Goal: Task Accomplishment & Management: Complete application form

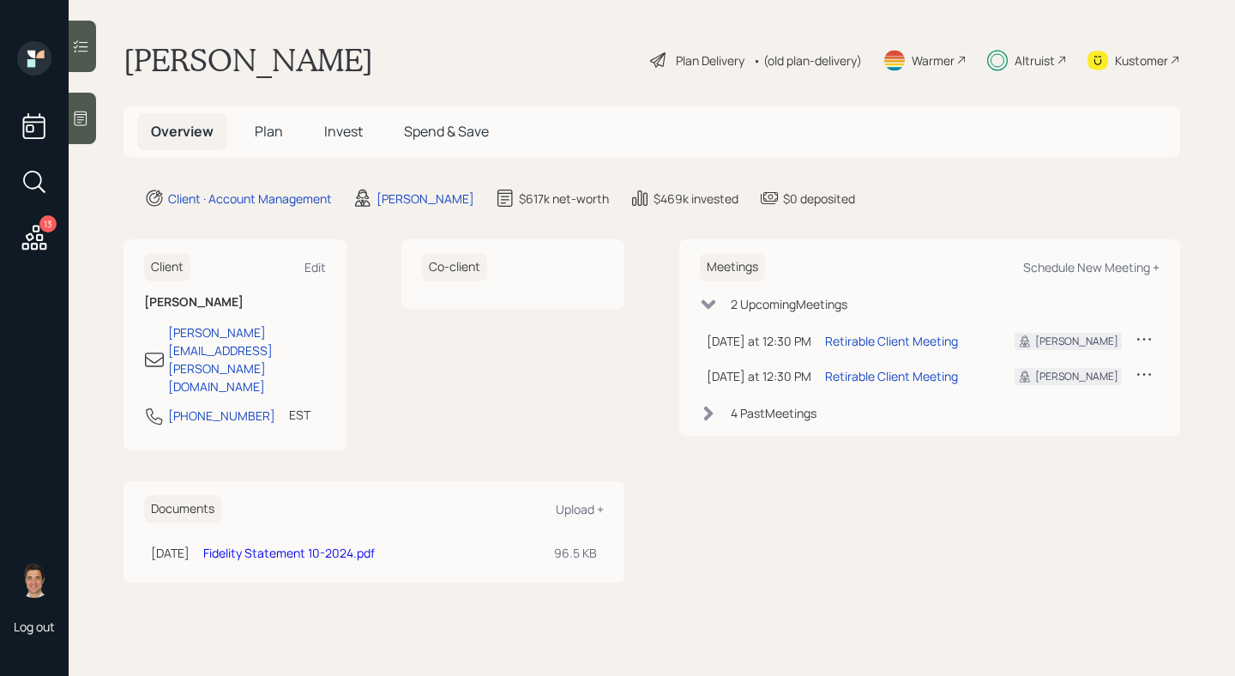
click at [256, 118] on h5 "Plan" at bounding box center [269, 131] width 56 height 37
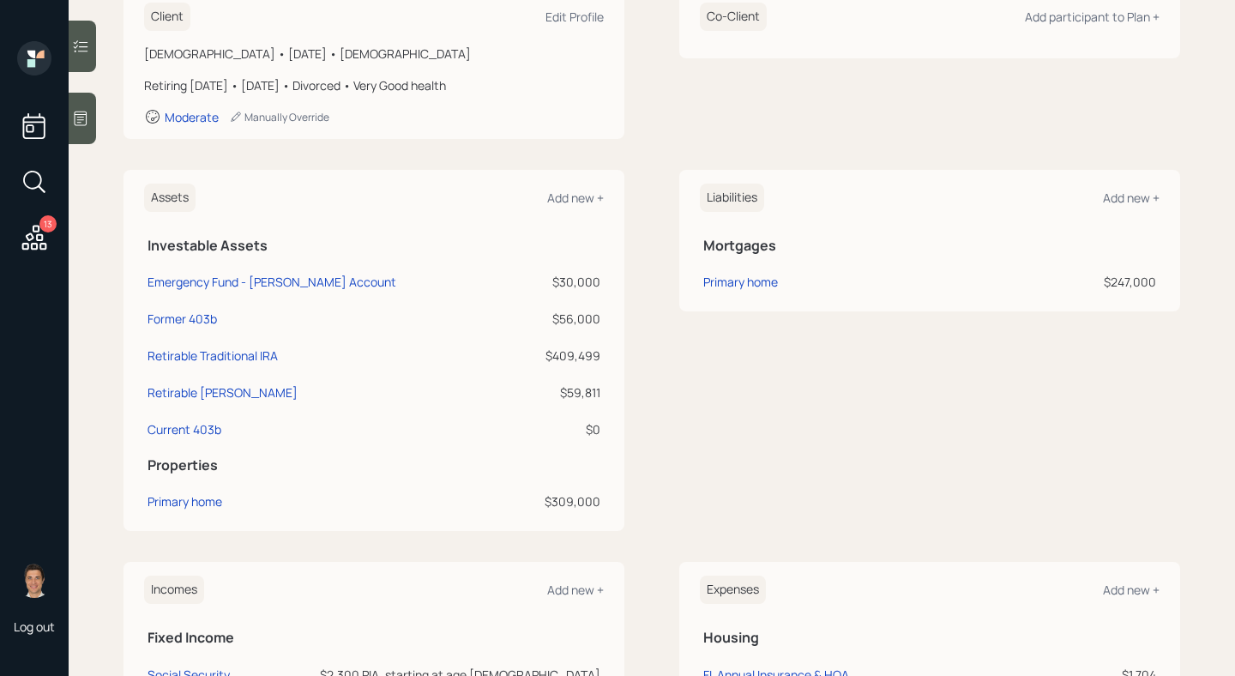
scroll to position [715, 0]
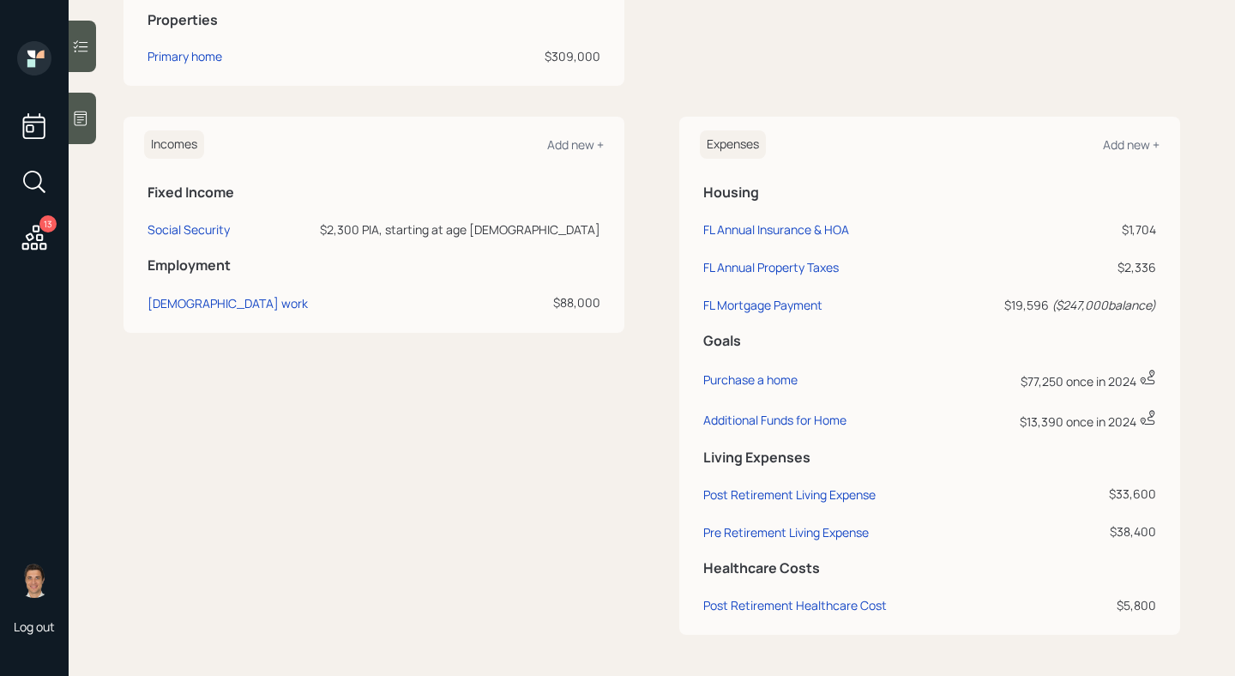
click at [289, 461] on div "Incomes Add new + Fixed Income Social Security $2,300 PIA, starting at age [DEM…" at bounding box center [374, 376] width 501 height 518
click at [613, 357] on div "Incomes Add new + Fixed Income Social Security $2,300 PIA, starting at age [DEM…" at bounding box center [374, 376] width 501 height 518
click at [661, 288] on div "Incomes Add new + Fixed Income Social Security $2,300 PIA, starting at age [DEM…" at bounding box center [652, 376] width 1057 height 518
